Goal: Task Accomplishment & Management: Manage account settings

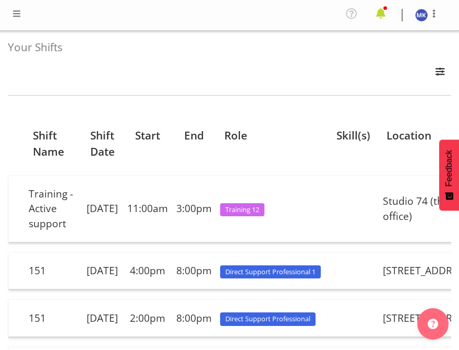
click at [378, 12] on span at bounding box center [381, 13] width 17 height 17
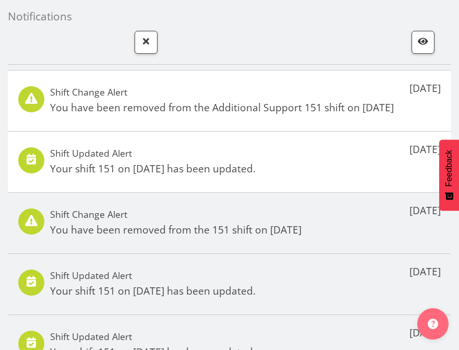
click at [311, 105] on p "You have been removed from the Additional Support 151 shift on [DATE]" at bounding box center [222, 107] width 344 height 15
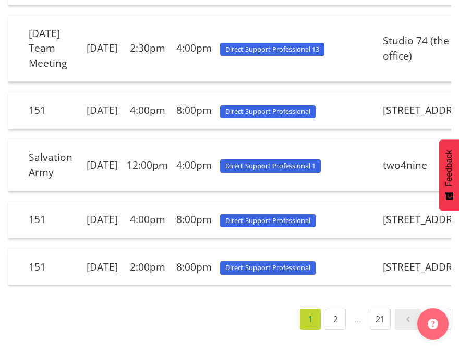
scroll to position [619, 0]
click at [335, 317] on link "2" at bounding box center [335, 319] width 21 height 21
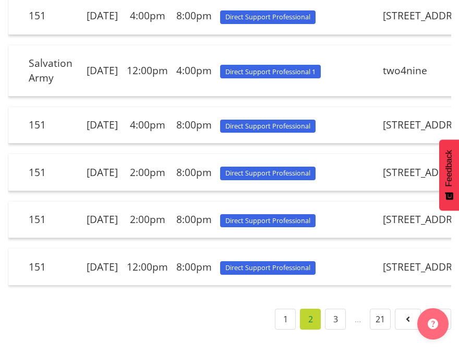
scroll to position [604, 0]
click at [279, 329] on link "1" at bounding box center [285, 319] width 21 height 21
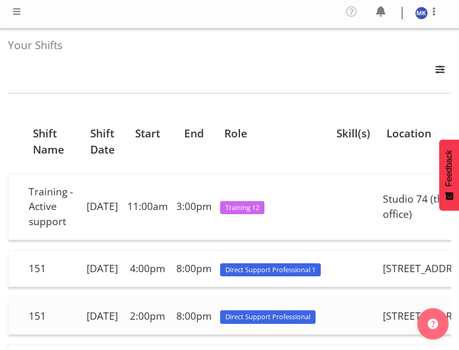
scroll to position [0, 0]
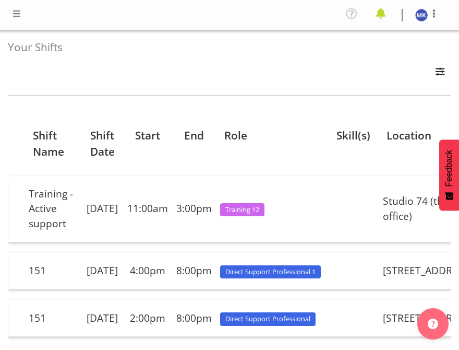
click at [383, 6] on span at bounding box center [381, 13] width 17 height 17
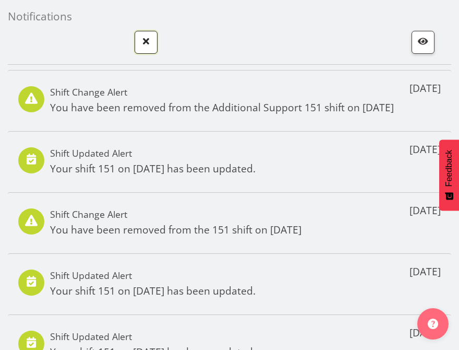
click at [148, 45] on span "button" at bounding box center [146, 41] width 14 height 14
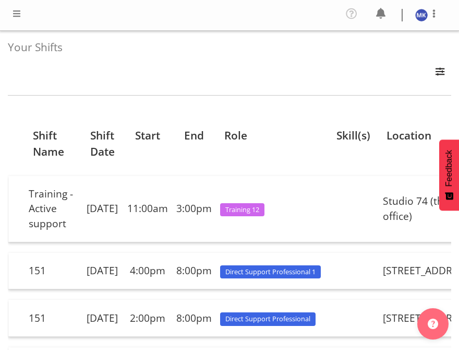
click at [13, 14] on span at bounding box center [16, 13] width 13 height 13
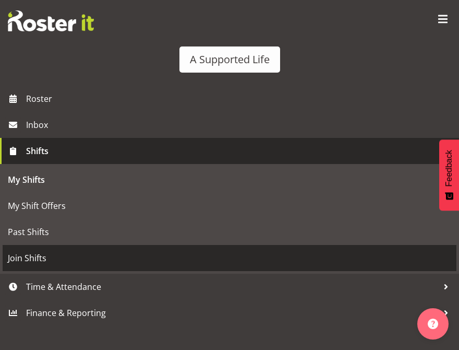
scroll to position [42, 0]
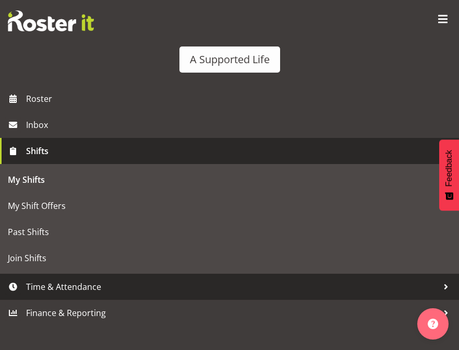
click at [46, 280] on span "Time & Attendance" at bounding box center [232, 287] width 412 height 16
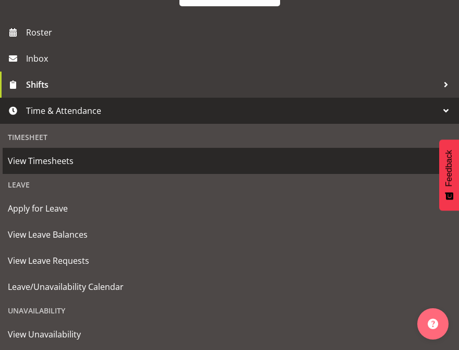
scroll to position [75, 0]
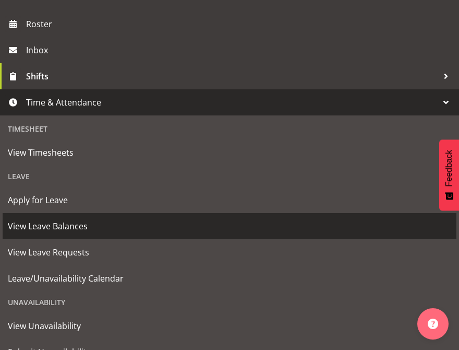
click at [43, 234] on link "View Leave Balances" at bounding box center [230, 226] width 454 height 26
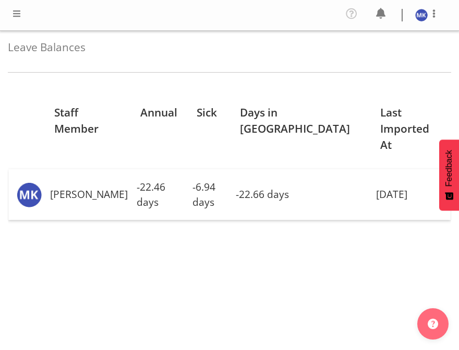
click at [43, 234] on div "Staff Member Annual Sick Days in [GEOGRAPHIC_DATA] Last Imported At [PERSON_NAM…" at bounding box center [230, 287] width 444 height 418
